Goal: Navigation & Orientation: Find specific page/section

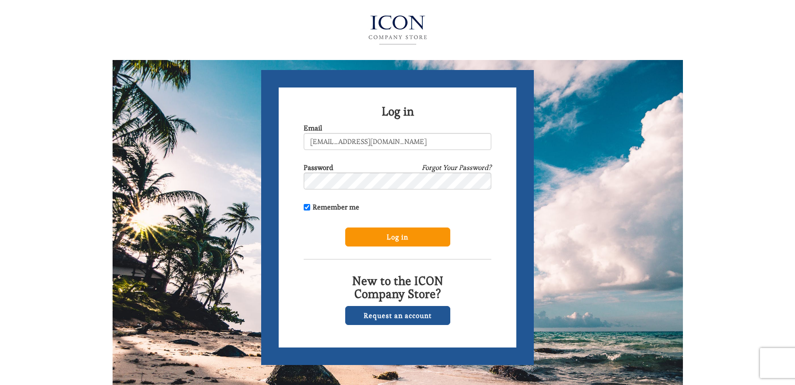
click at [389, 237] on input "Log in" at bounding box center [397, 237] width 105 height 19
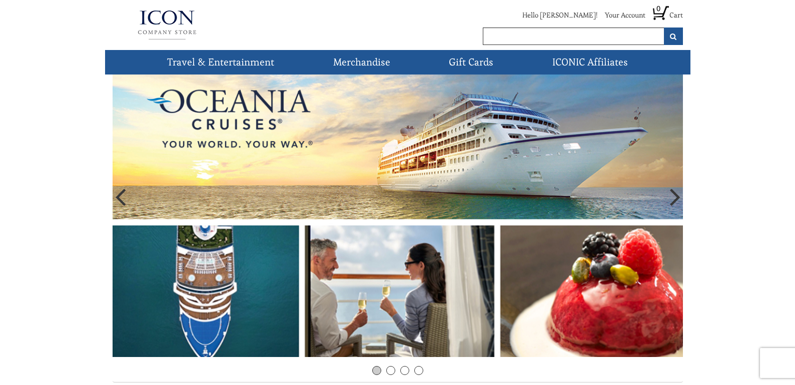
scroll to position [100, 0]
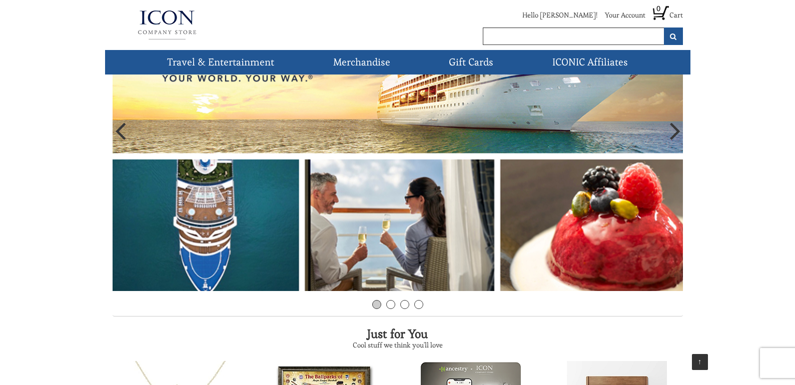
click at [385, 272] on img at bounding box center [398, 133] width 571 height 316
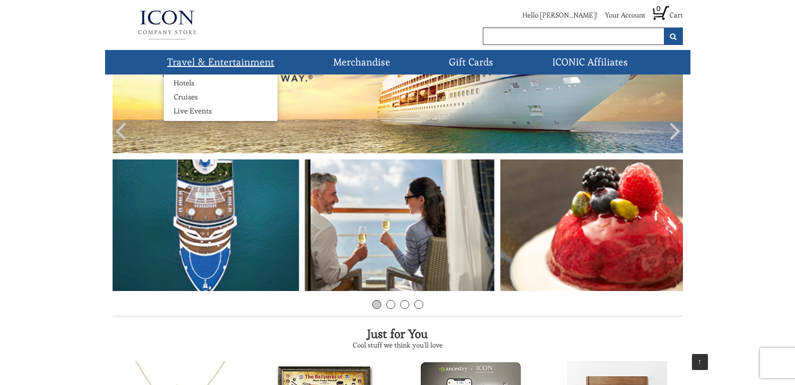
click at [239, 58] on link "Travel & Entertainment" at bounding box center [220, 62] width 115 height 25
click at [181, 82] on link "Hotels" at bounding box center [184, 83] width 41 height 10
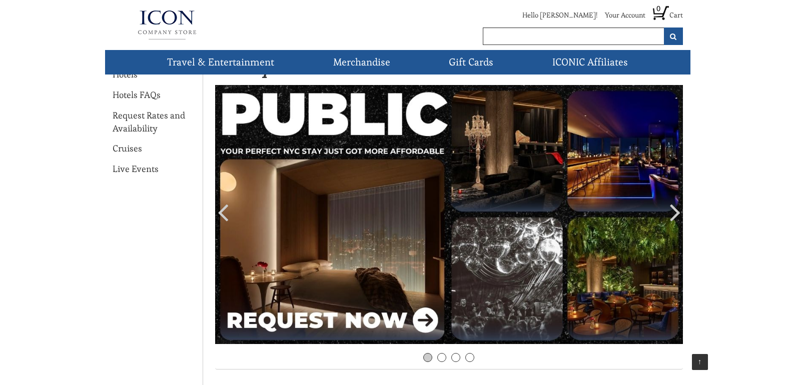
scroll to position [50, 0]
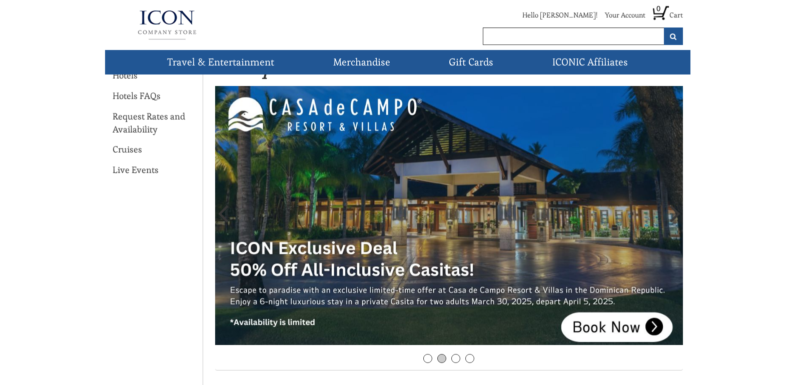
click at [654, 326] on img at bounding box center [449, 216] width 468 height 260
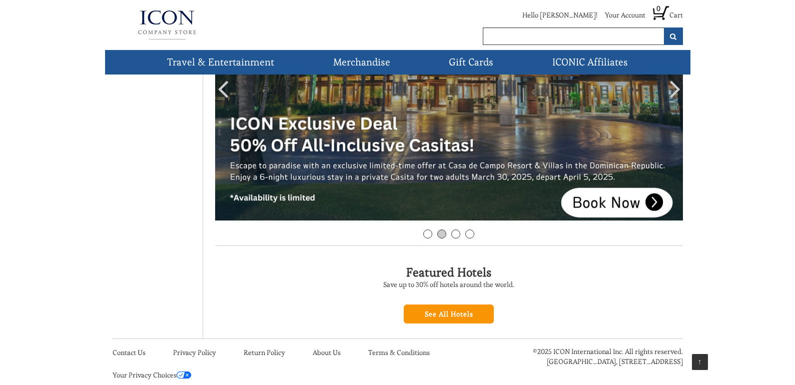
scroll to position [195, 0]
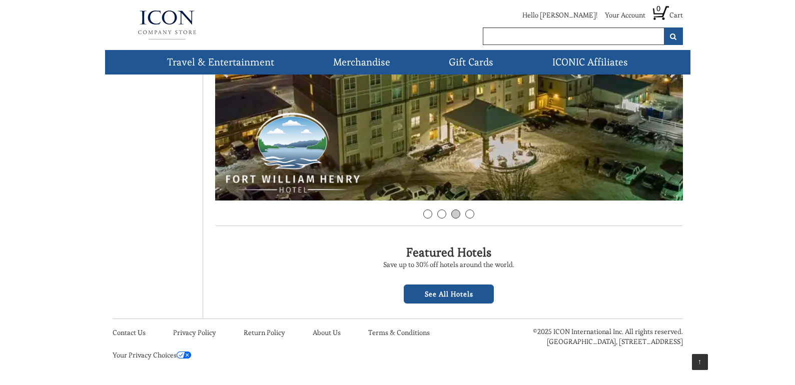
click at [418, 291] on link "See All Hotels" at bounding box center [449, 294] width 90 height 19
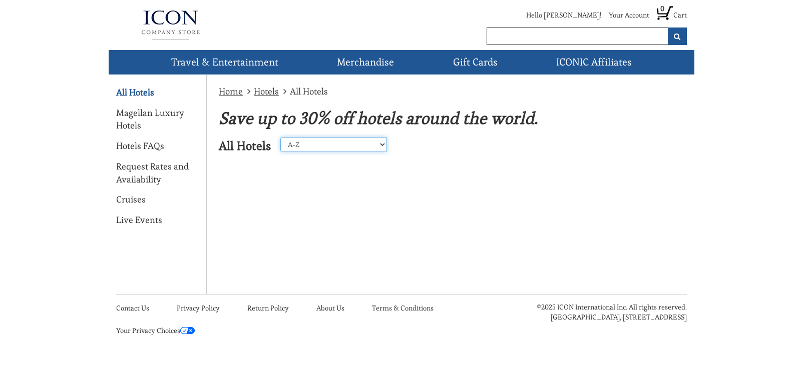
click at [379, 144] on select "A-Z Z-A United States Caribbean Mexico Europe Asia Perillo Tours Africa Central…" at bounding box center [333, 144] width 107 height 15
select select "2"
click at [280, 137] on select "A-Z Z-A United States Caribbean Mexico Europe Asia Perillo Tours Africa Central…" at bounding box center [333, 144] width 107 height 15
click at [296, 199] on div "Home Hotels All Hotels Save up to 30% off hotels around the world. All Hotels A…" at bounding box center [402, 154] width 586 height 159
drag, startPoint x: 0, startPoint y: 0, endPoint x: 276, endPoint y: 240, distance: 365.5
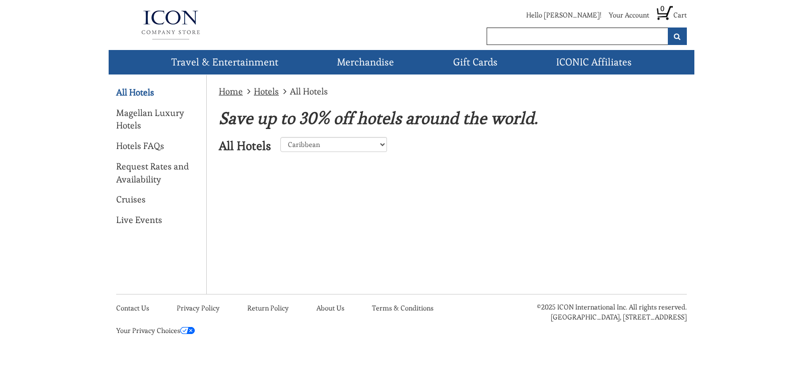
click at [276, 240] on div "Home Hotels All Hotels Save up to 30% off hotels around the world. All Hotels A…" at bounding box center [401, 184] width 571 height 219
click at [141, 91] on link "All Hotels" at bounding box center [135, 92] width 38 height 13
click at [272, 94] on link "Hotels" at bounding box center [266, 92] width 25 height 12
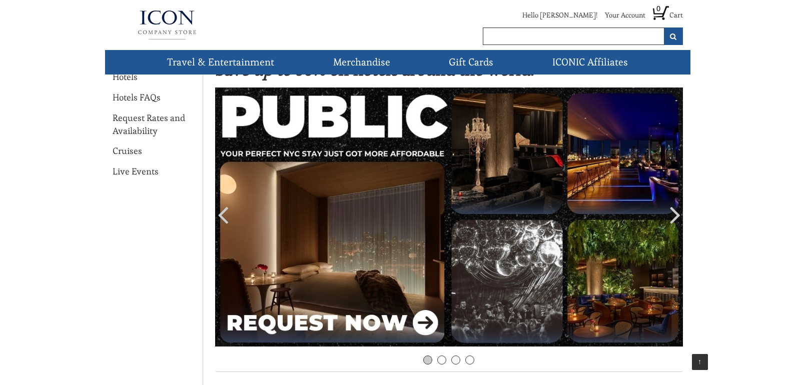
scroll to position [45, 0]
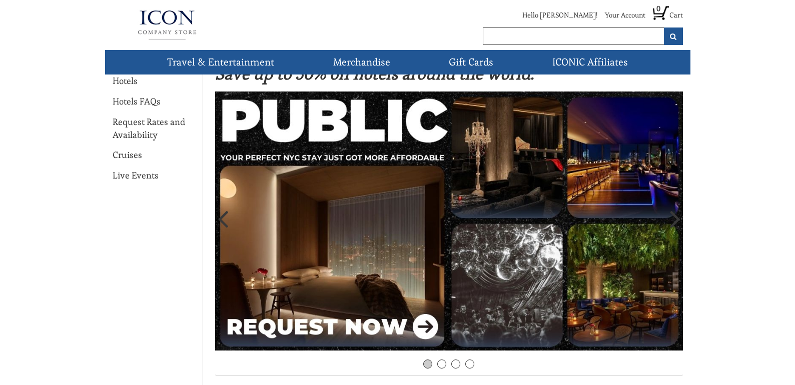
click at [674, 222] on icon at bounding box center [675, 219] width 11 height 30
